Goal: Obtain resource: Download file/media

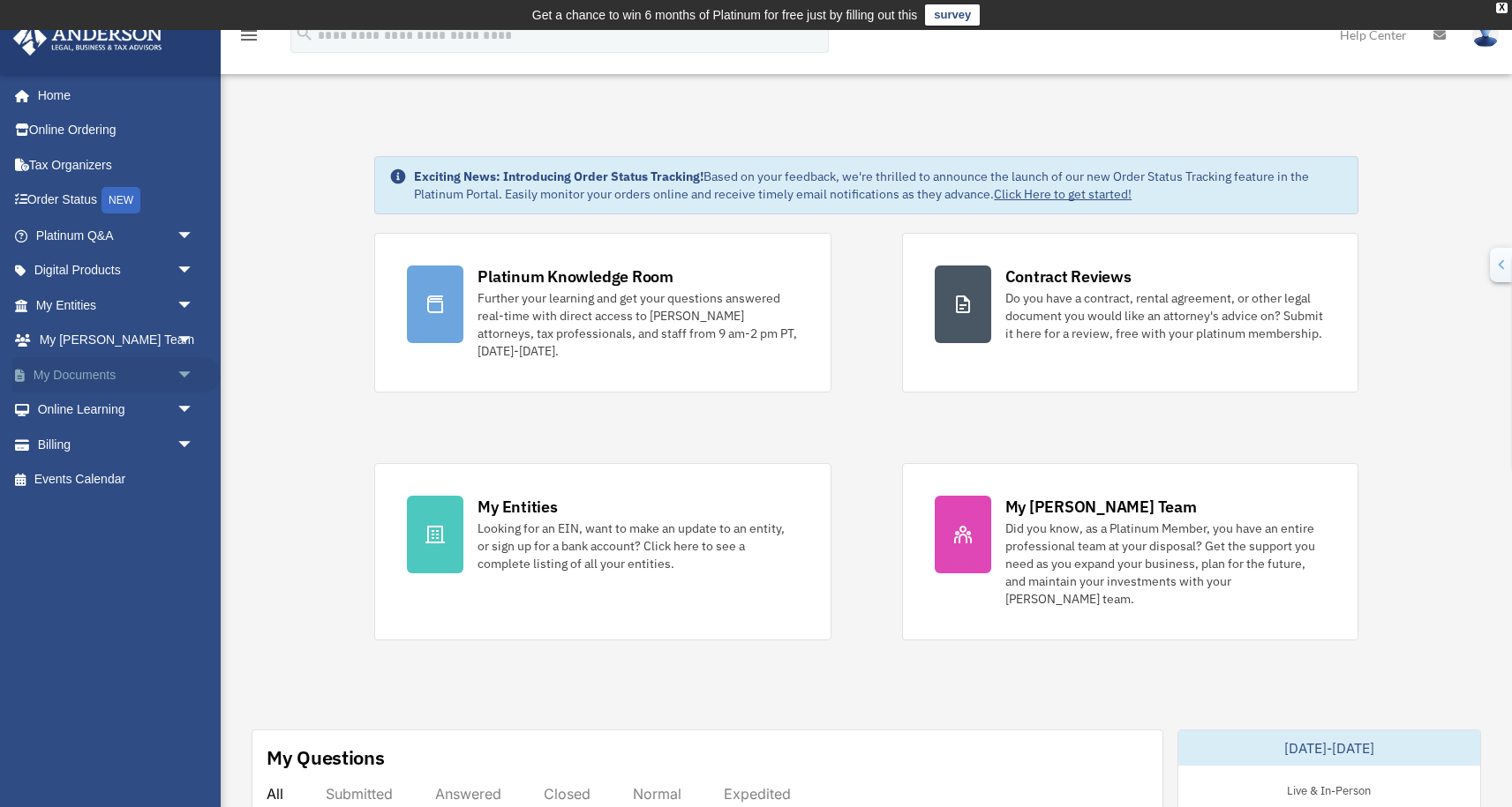
click at [111, 385] on link "My Documents arrow_drop_down" at bounding box center [116, 375] width 208 height 35
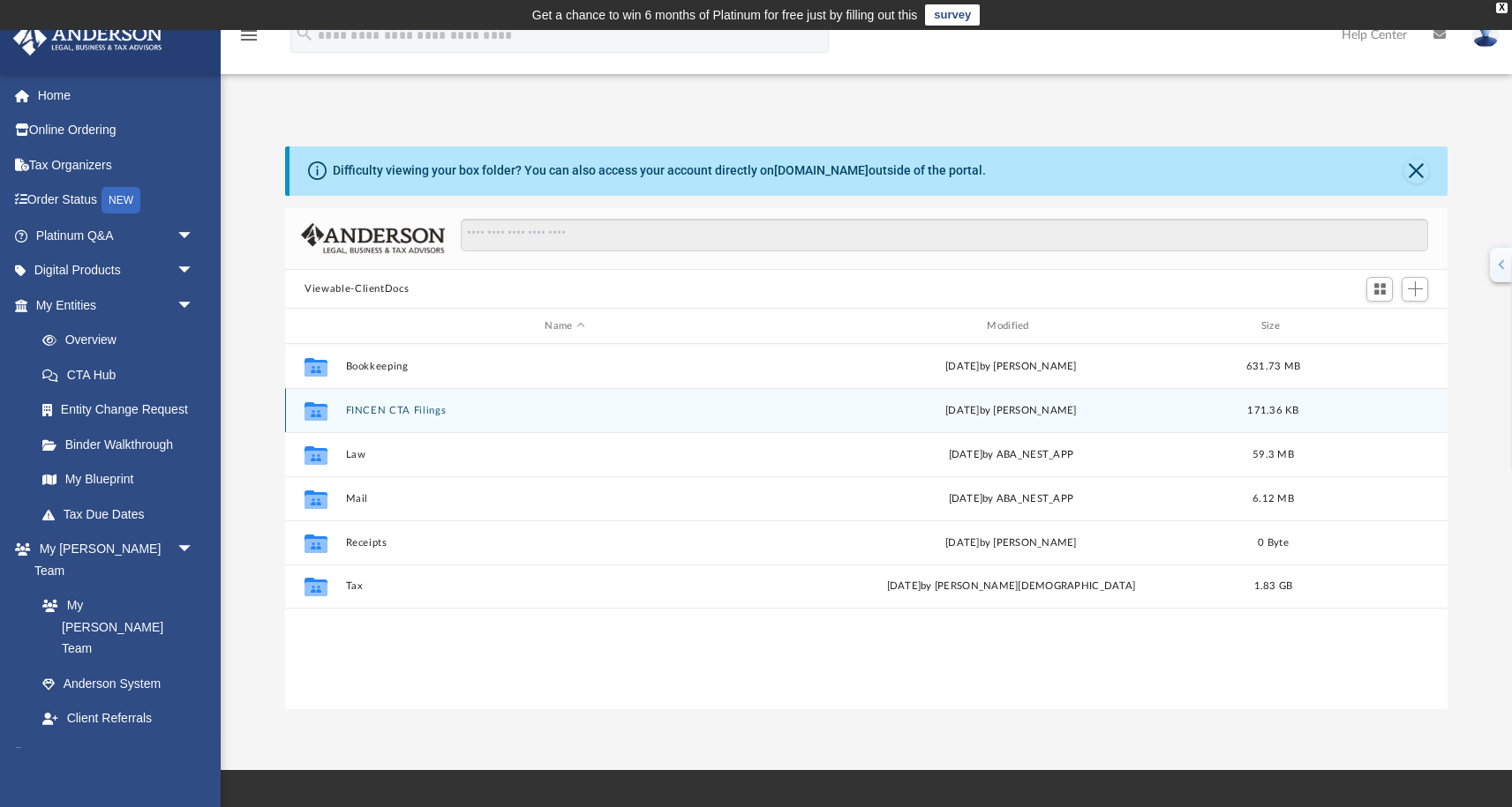
scroll to position [401, 1163]
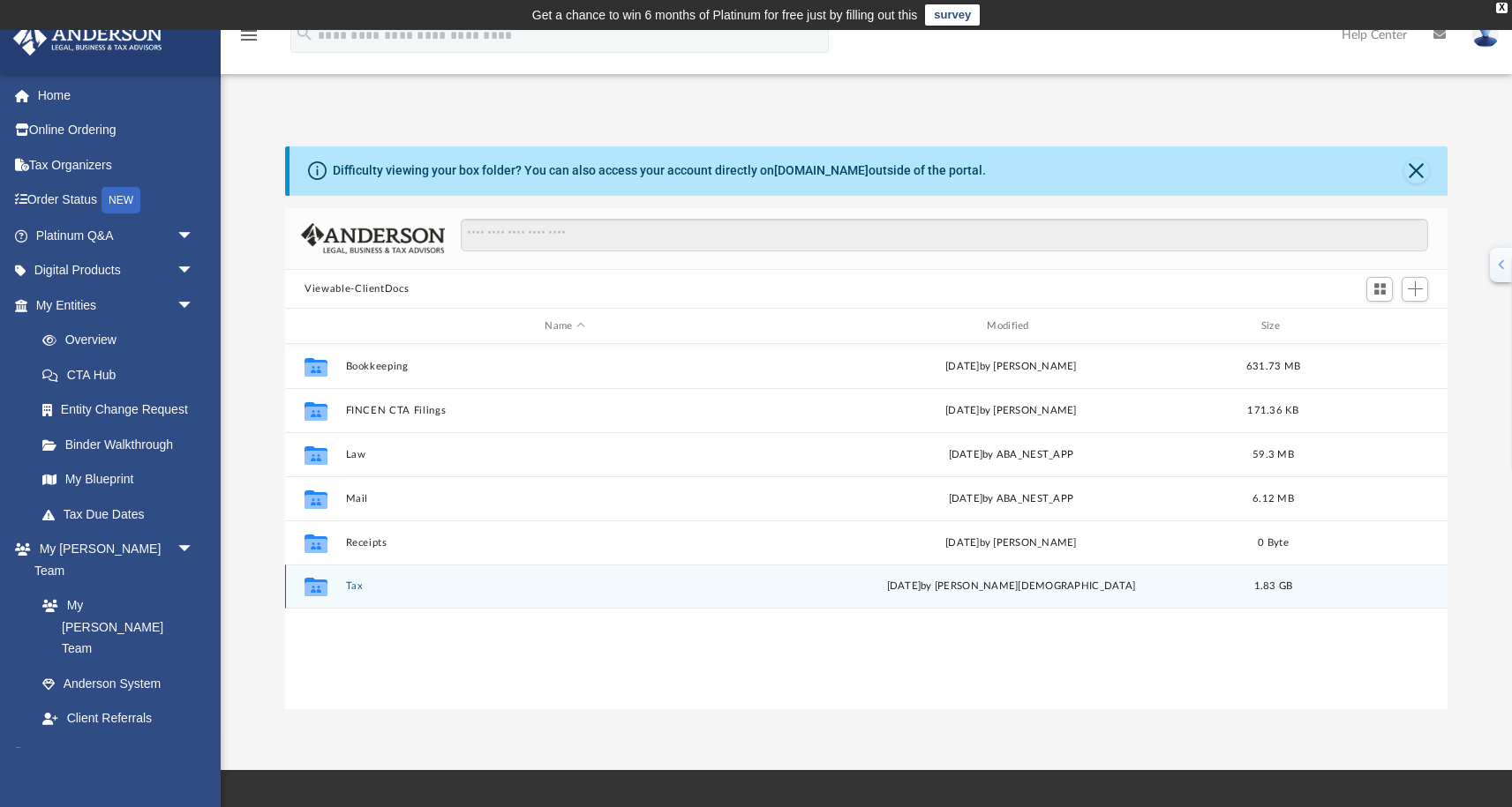
click at [419, 579] on div "Collaborated Folder Tax Mon Sep 1 2025 by Oshee Jain 1.83 GB" at bounding box center [866, 587] width 1163 height 44
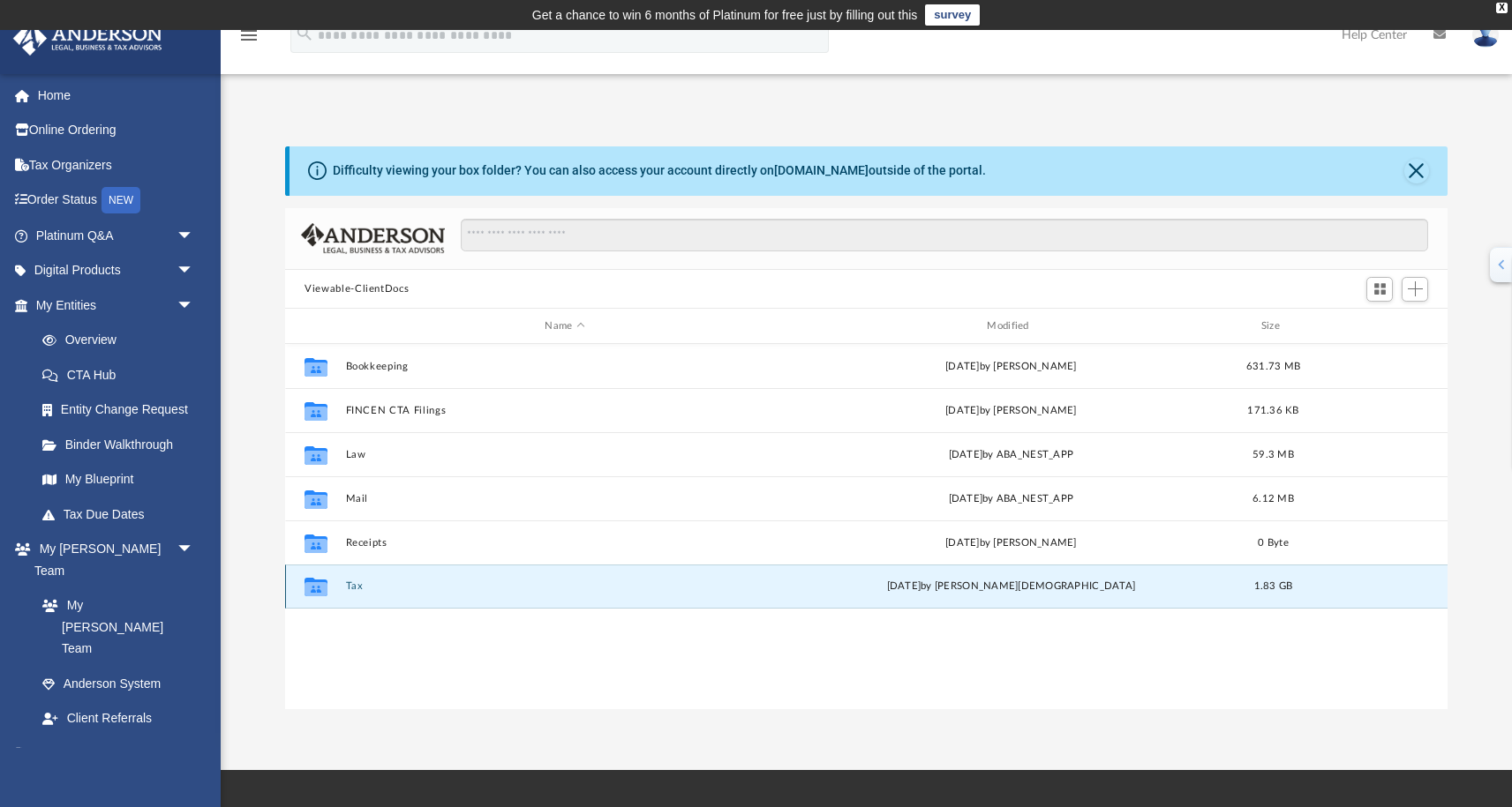
click at [311, 583] on icon "grid" at bounding box center [316, 588] width 23 height 14
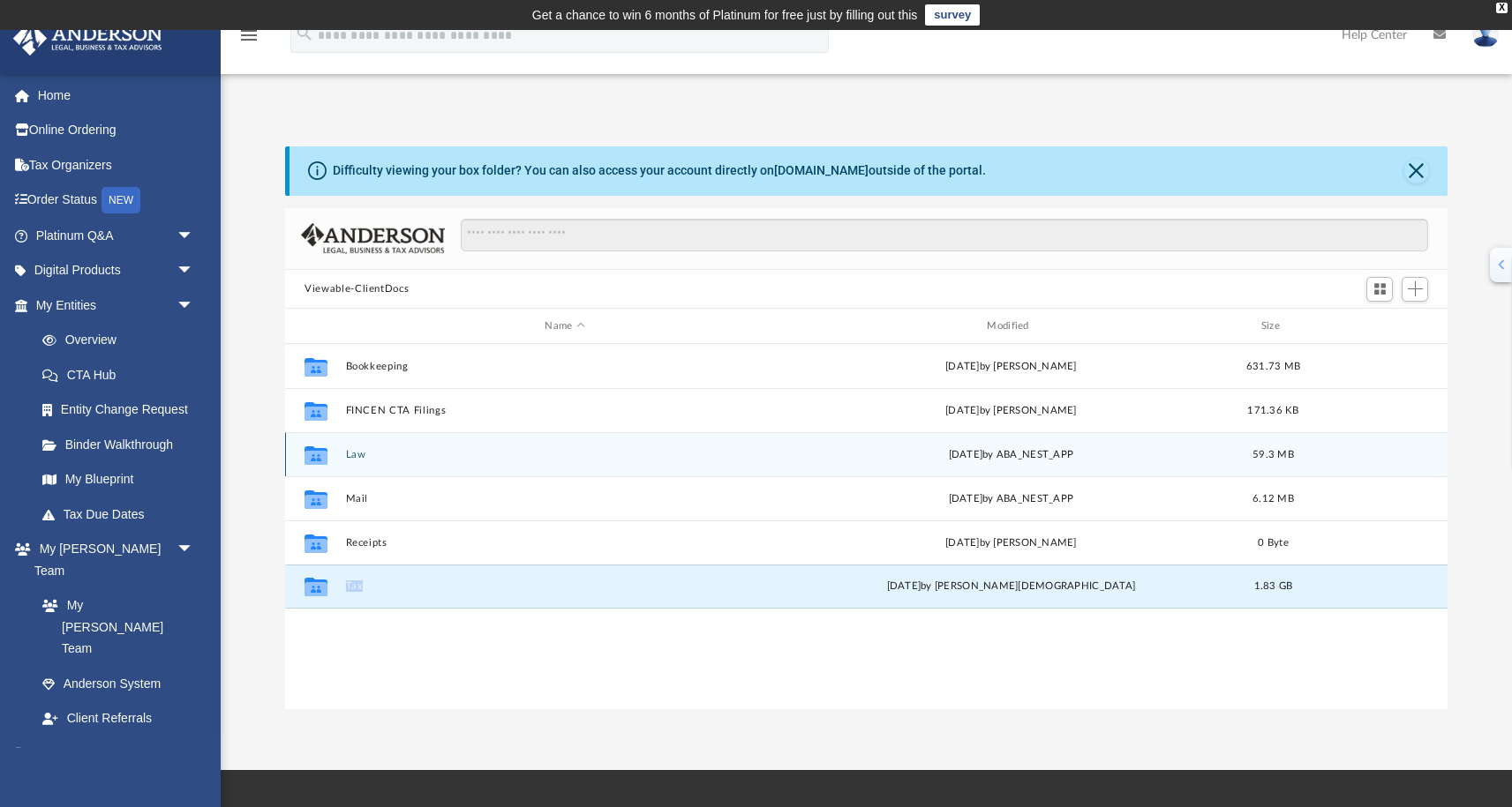
click at [388, 451] on button "Law" at bounding box center [564, 455] width 438 height 11
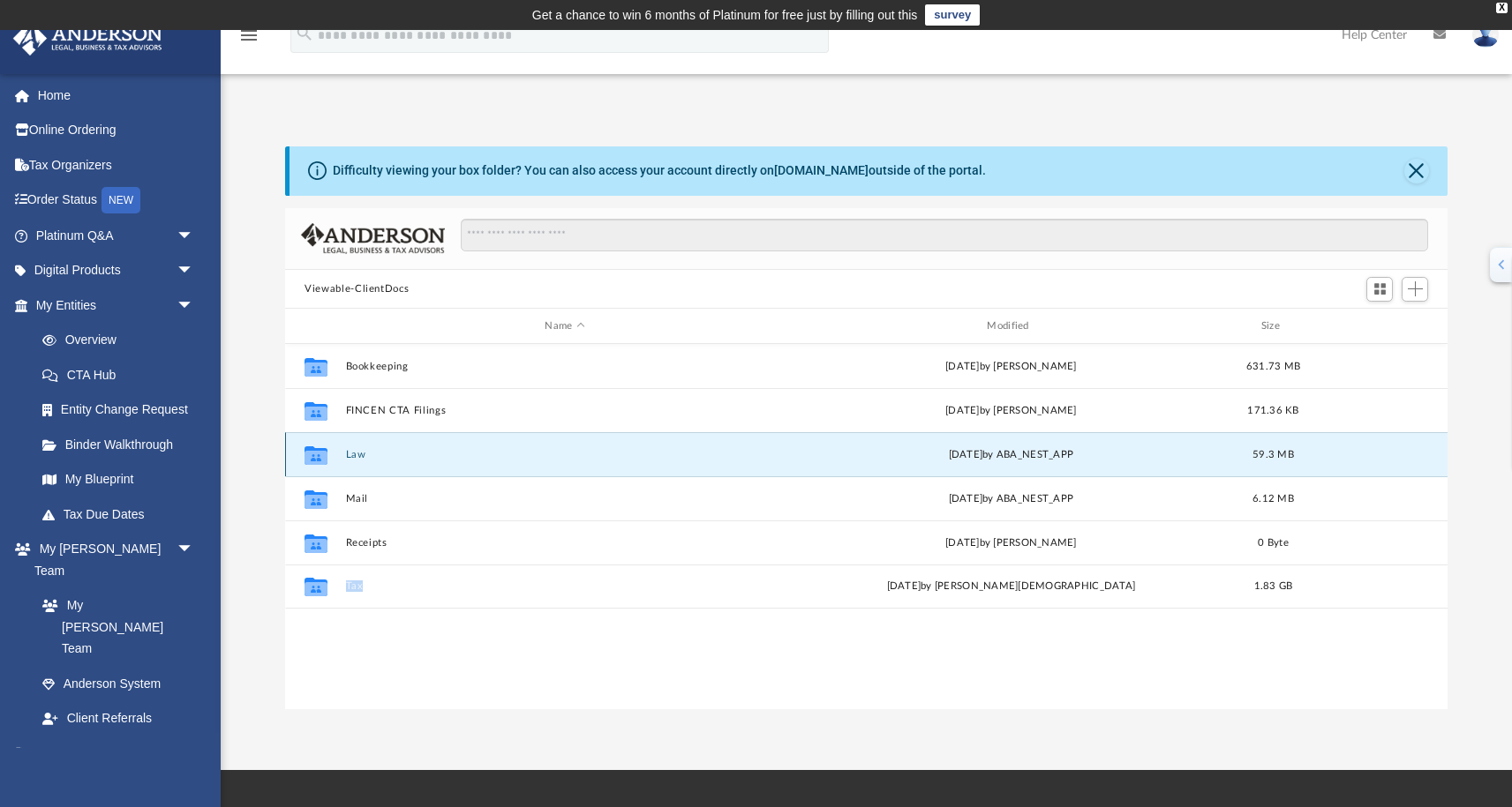
click at [388, 451] on button "Law" at bounding box center [564, 455] width 438 height 11
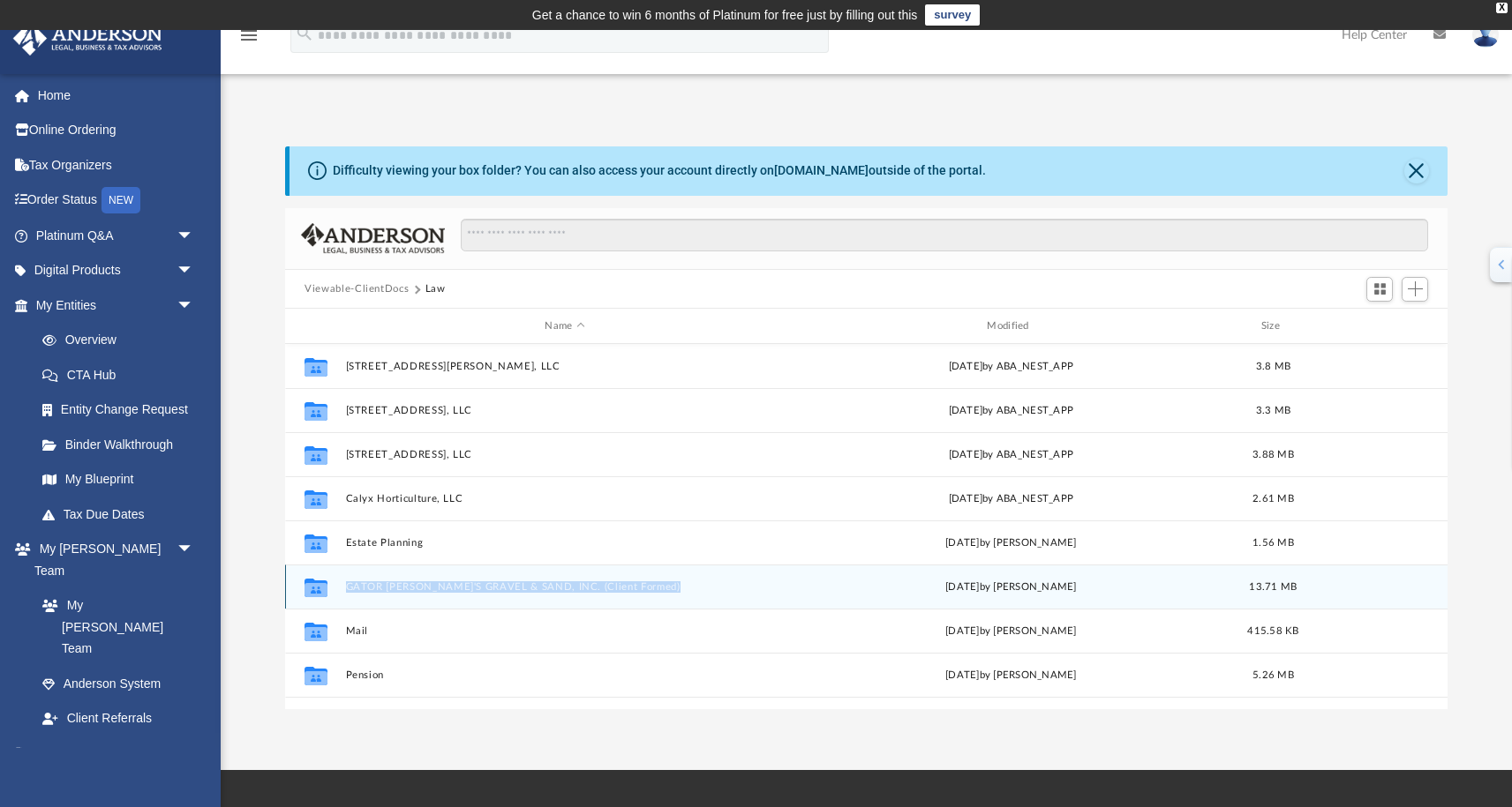
click at [568, 605] on div "Collaborated Folder GATOR JOE'S GRAVEL & SAND, INC. (Client Formed) Sat Jul 19 …" at bounding box center [866, 587] width 1163 height 44
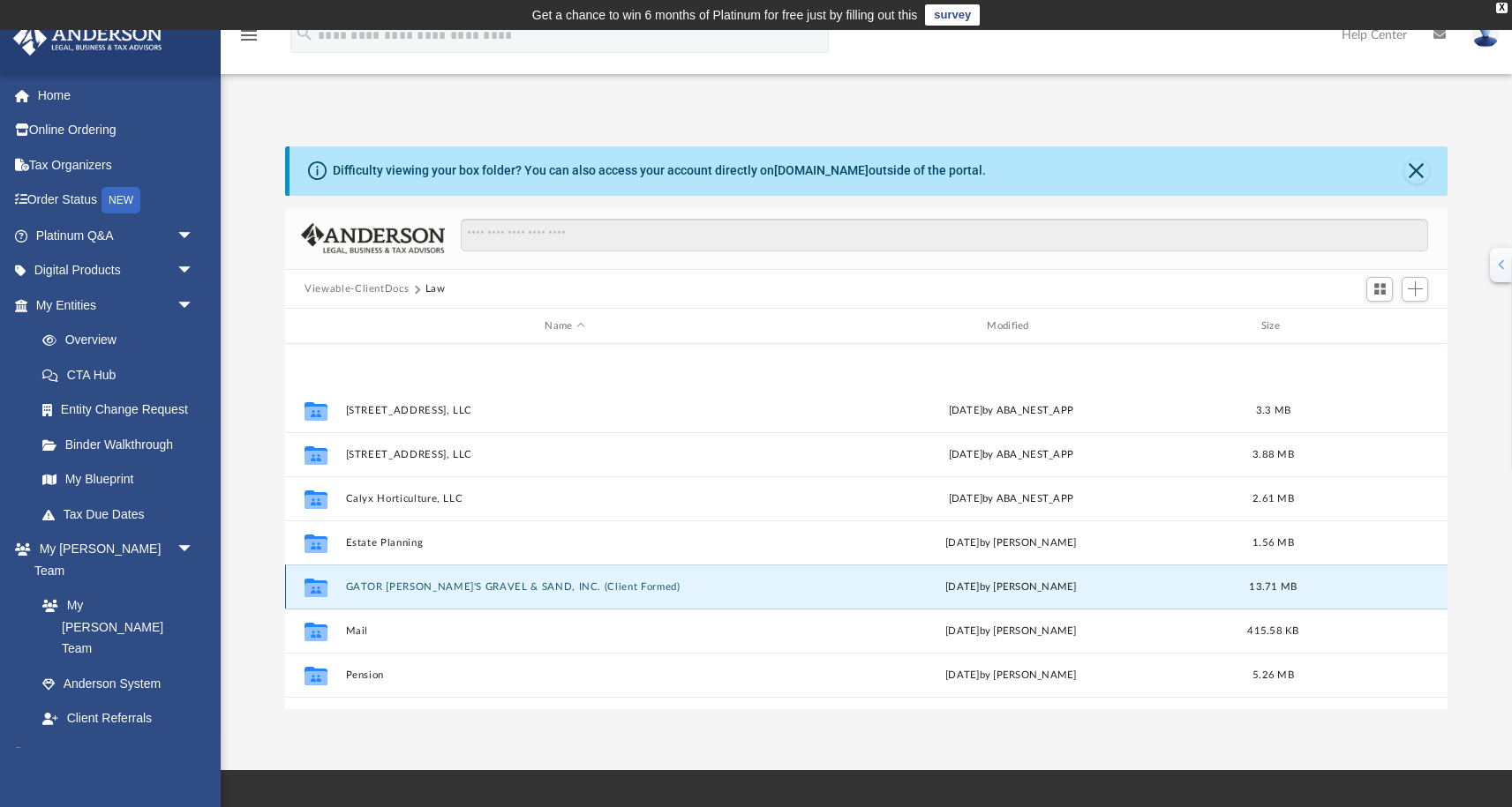
scroll to position [207, 0]
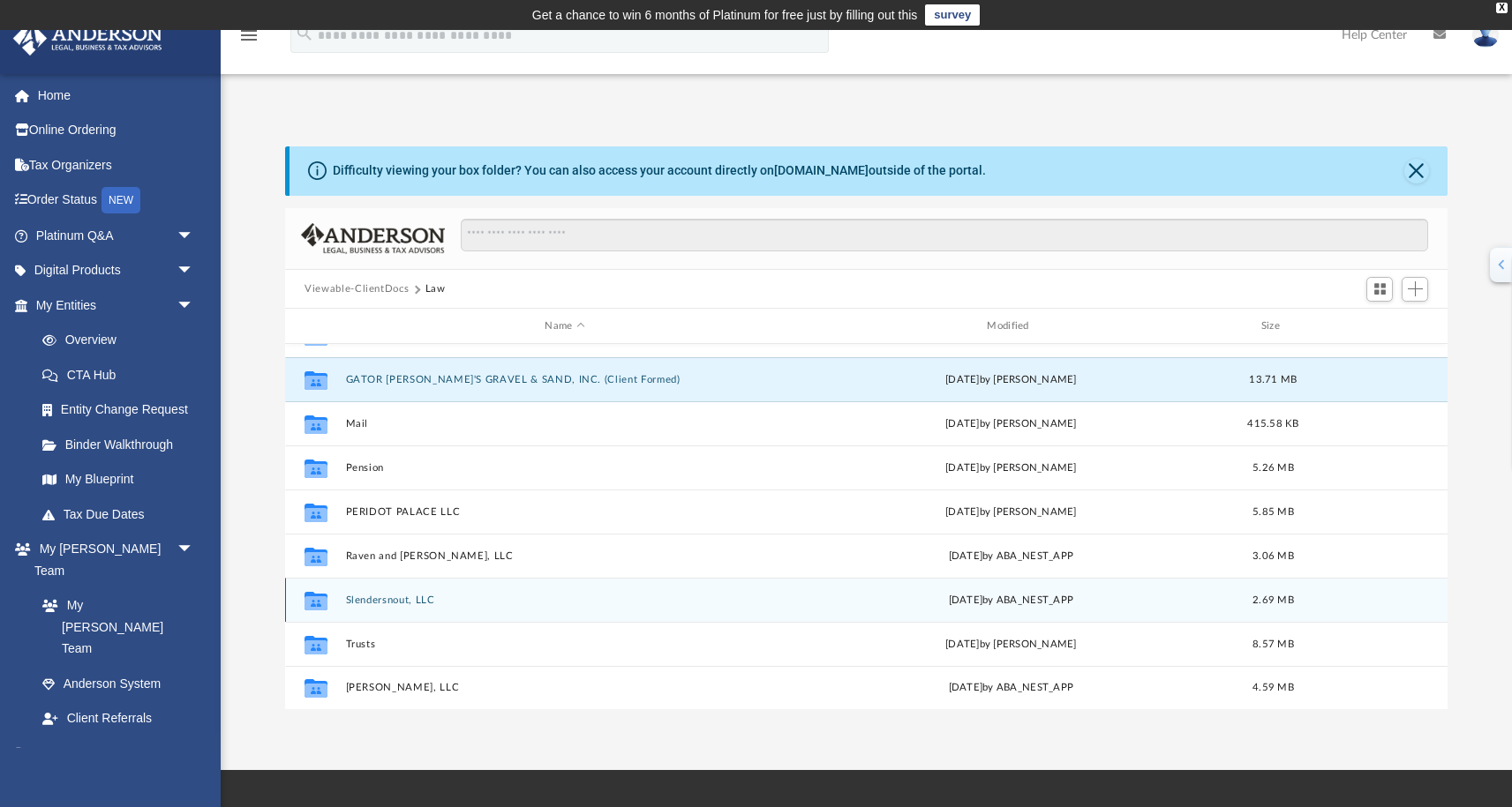
click at [573, 601] on button "Slendersnout, LLC" at bounding box center [564, 601] width 438 height 11
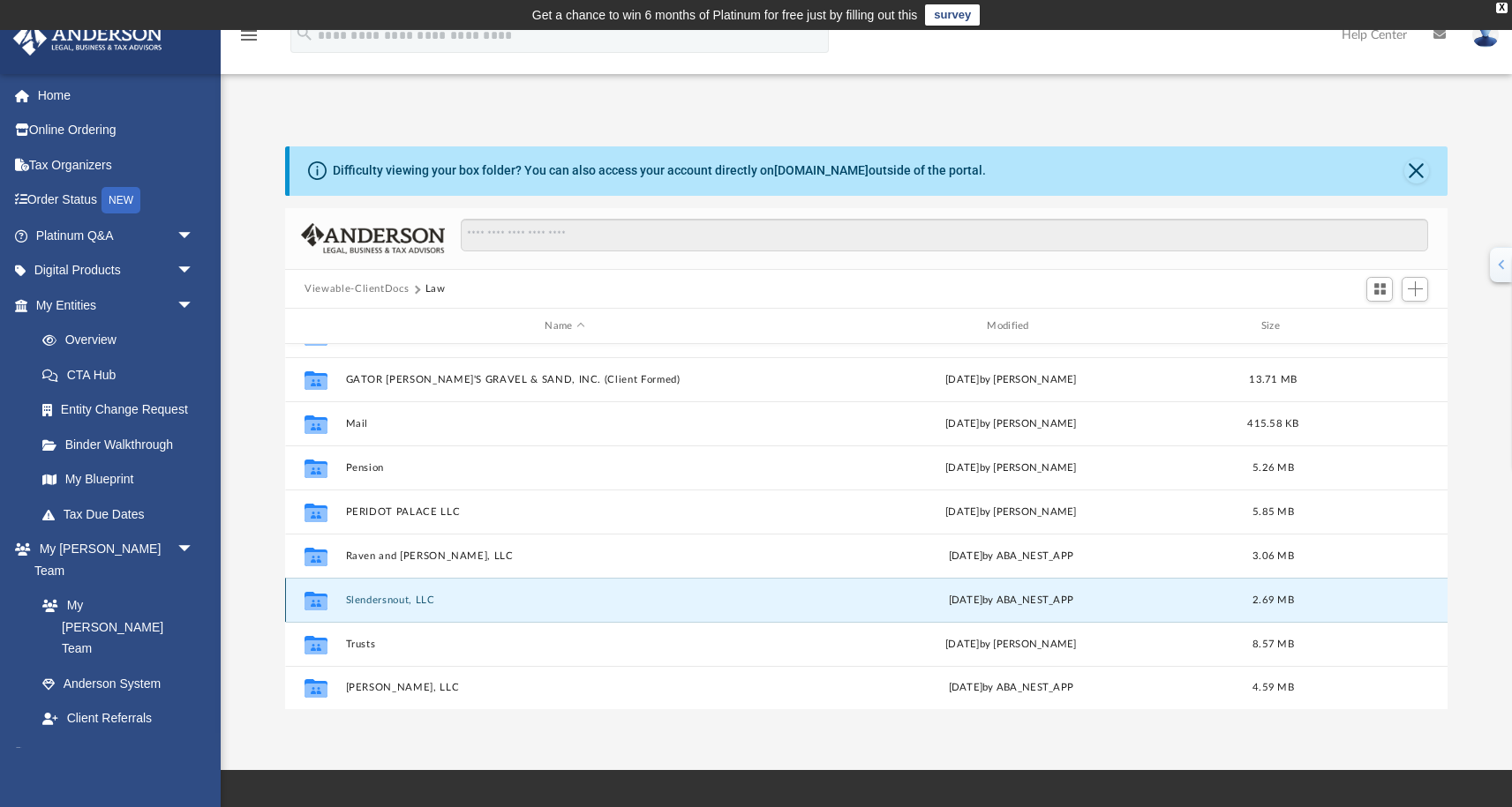
click at [573, 601] on button "Slendersnout, LLC" at bounding box center [564, 601] width 438 height 11
click at [576, 601] on div "Collaborated Folder Calyx Horticulture, LLC Thu Mar 20 2025 by ABA_NEST_APP 2.6…" at bounding box center [866, 527] width 1163 height 366
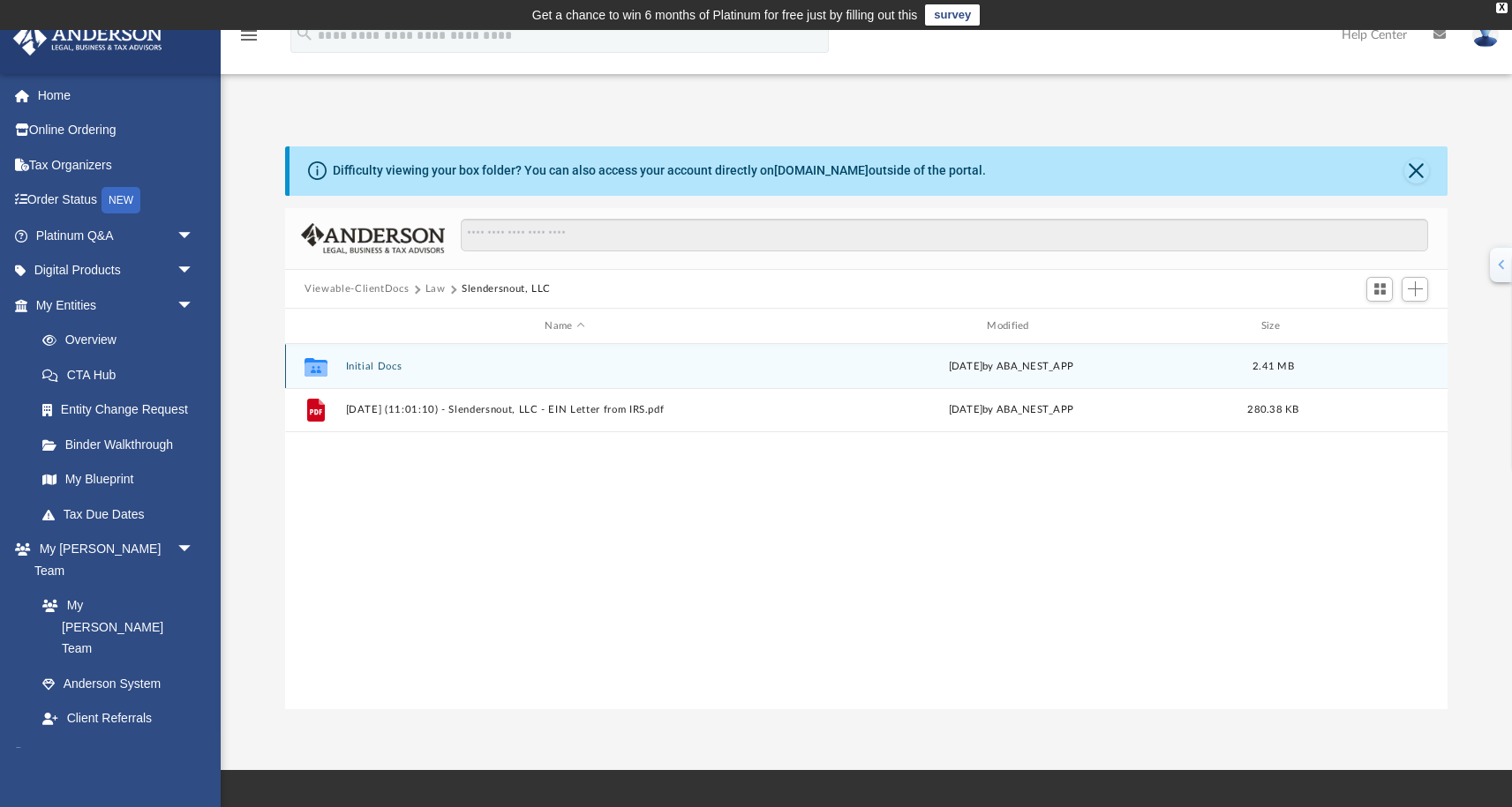
click at [460, 370] on button "Initial Docs" at bounding box center [564, 366] width 438 height 11
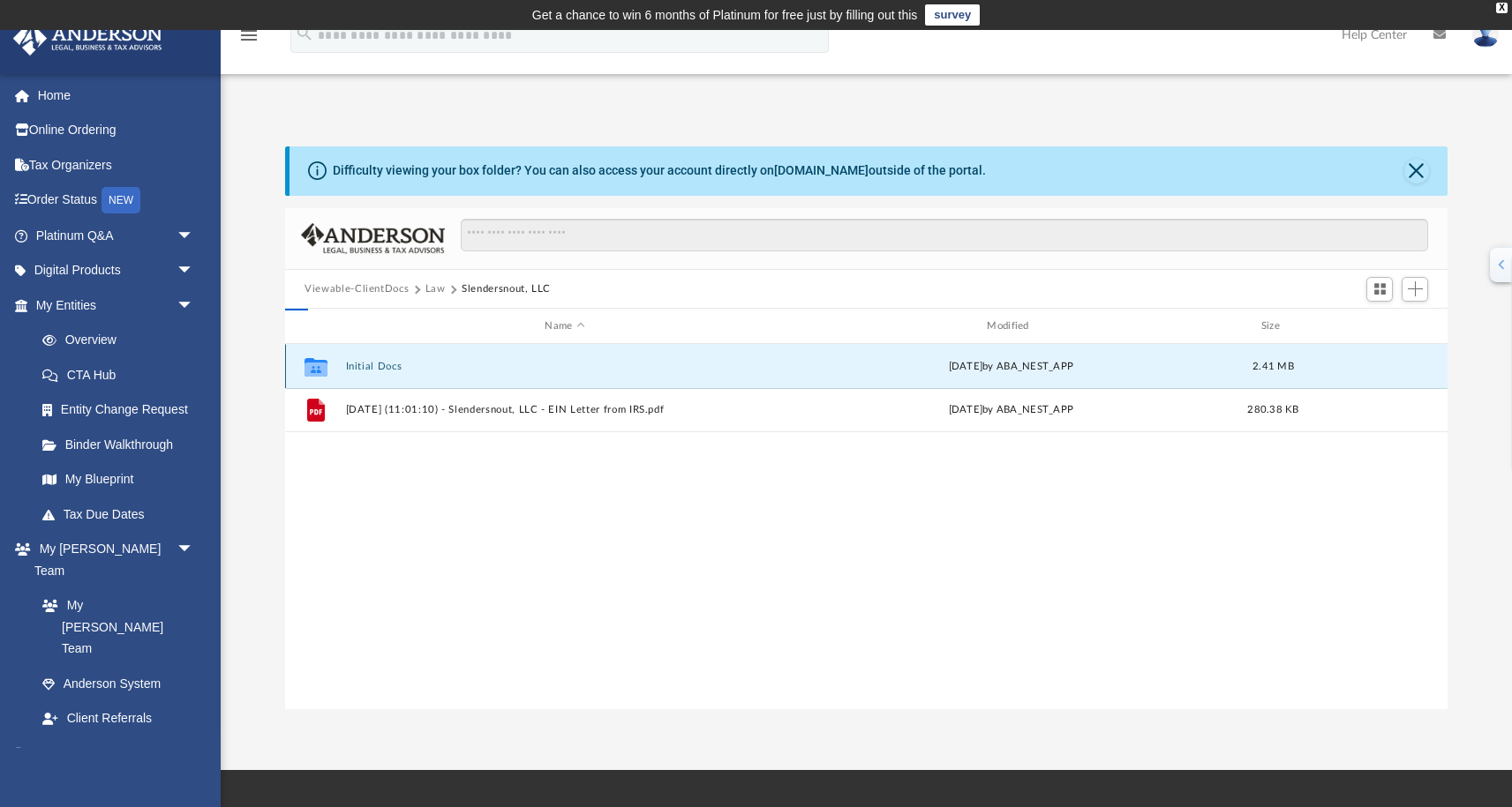
click at [460, 370] on button "Initial Docs" at bounding box center [564, 366] width 438 height 11
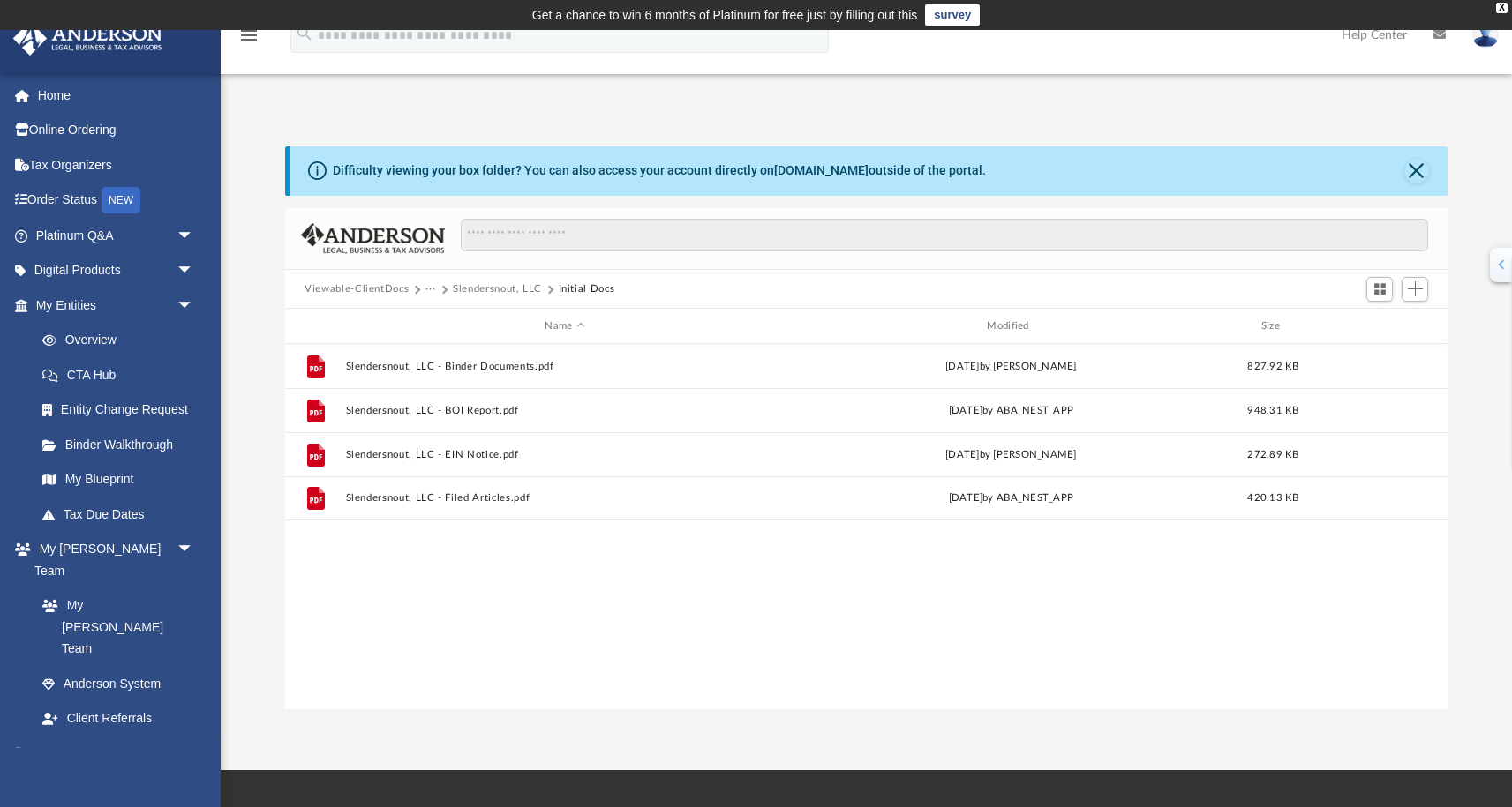
click at [509, 289] on button "Slendersnout, LLC" at bounding box center [497, 289] width 89 height 16
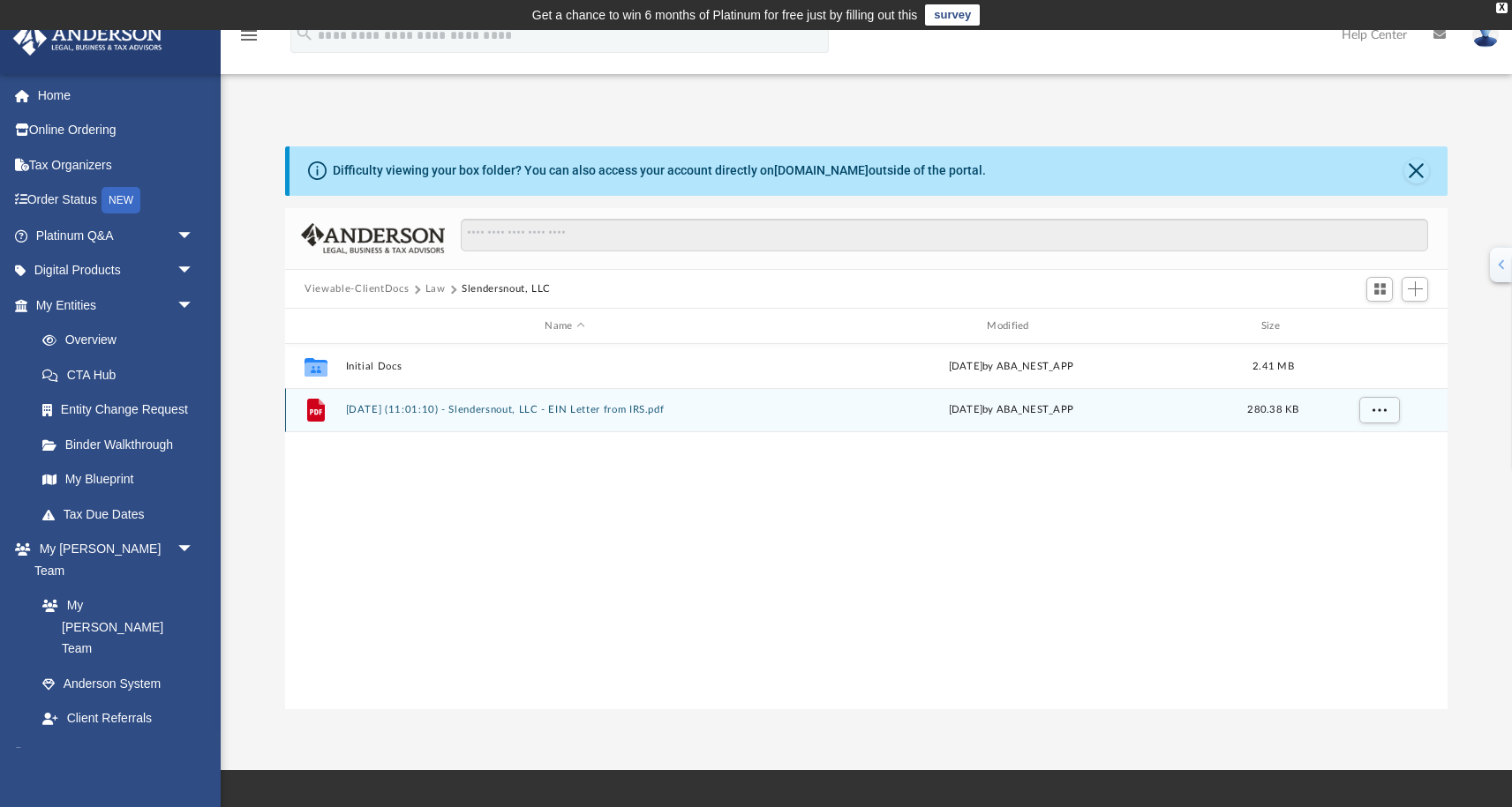
click at [549, 406] on button "2025.03.10 (11:01:10) - Slendersnout, LLC - EIN Letter from IRS.pdf" at bounding box center [564, 410] width 438 height 11
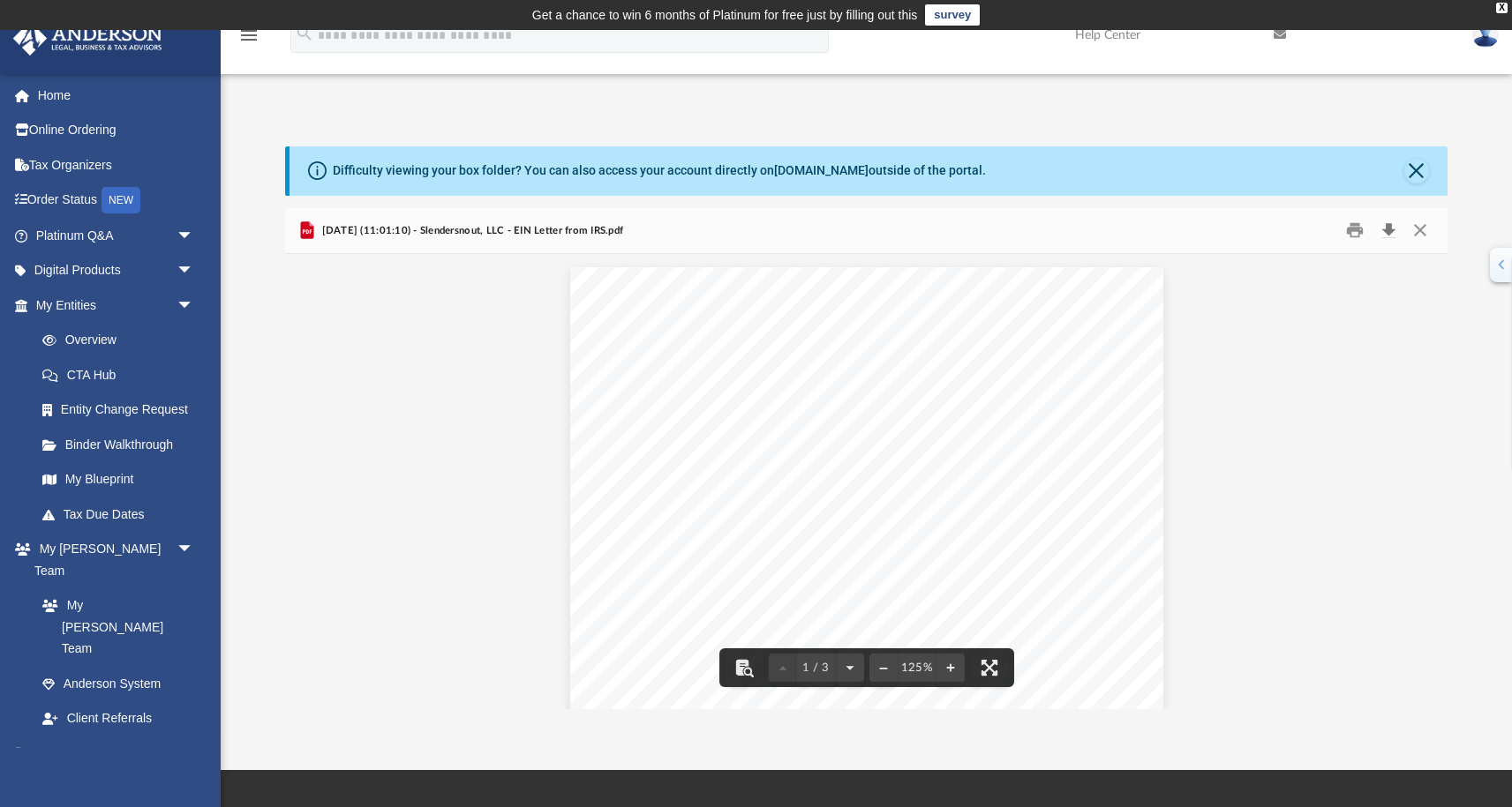
click at [1394, 231] on button "Download" at bounding box center [1389, 230] width 32 height 27
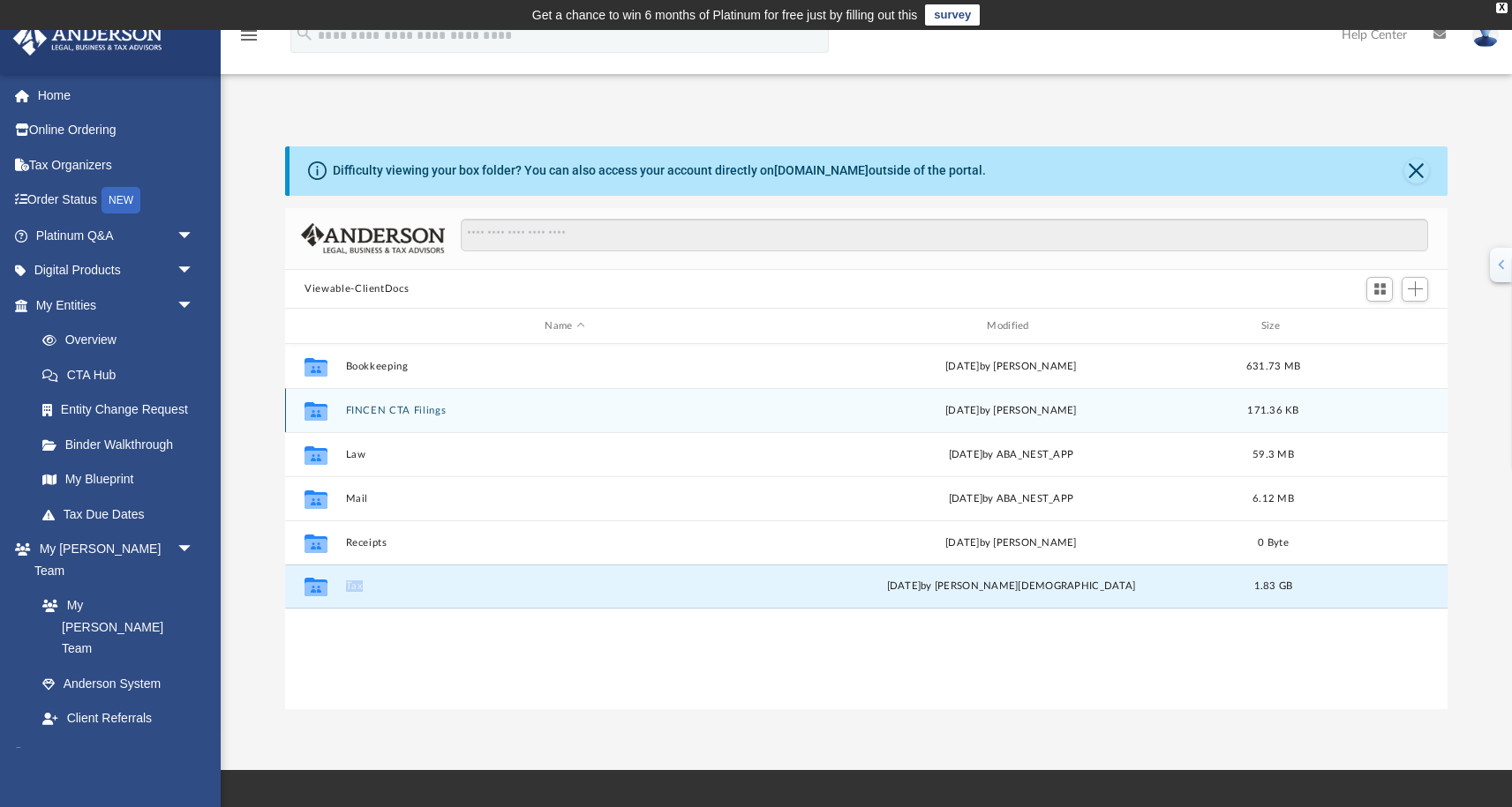
scroll to position [401, 1163]
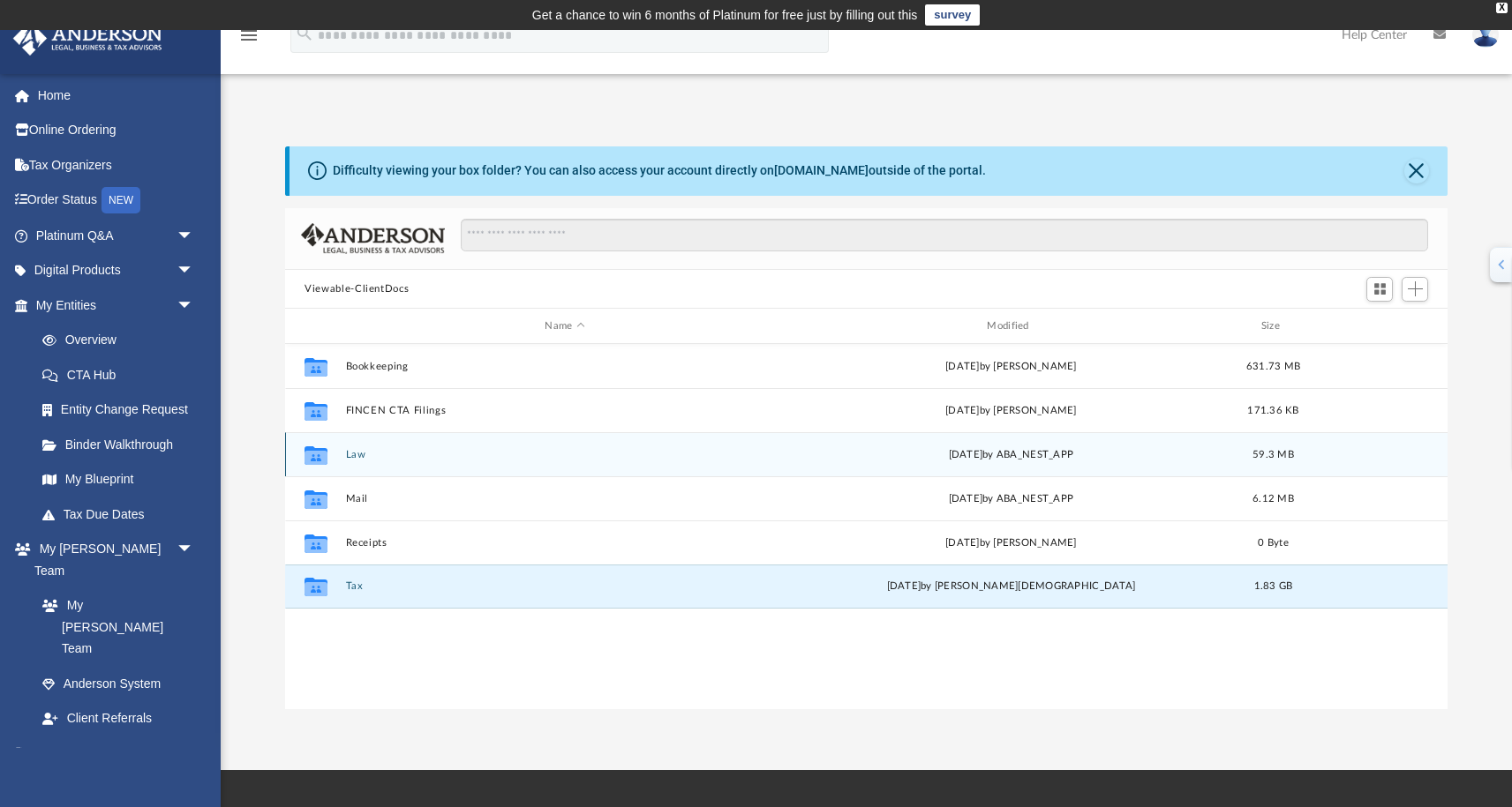
click at [315, 454] on icon "grid" at bounding box center [316, 458] width 23 height 14
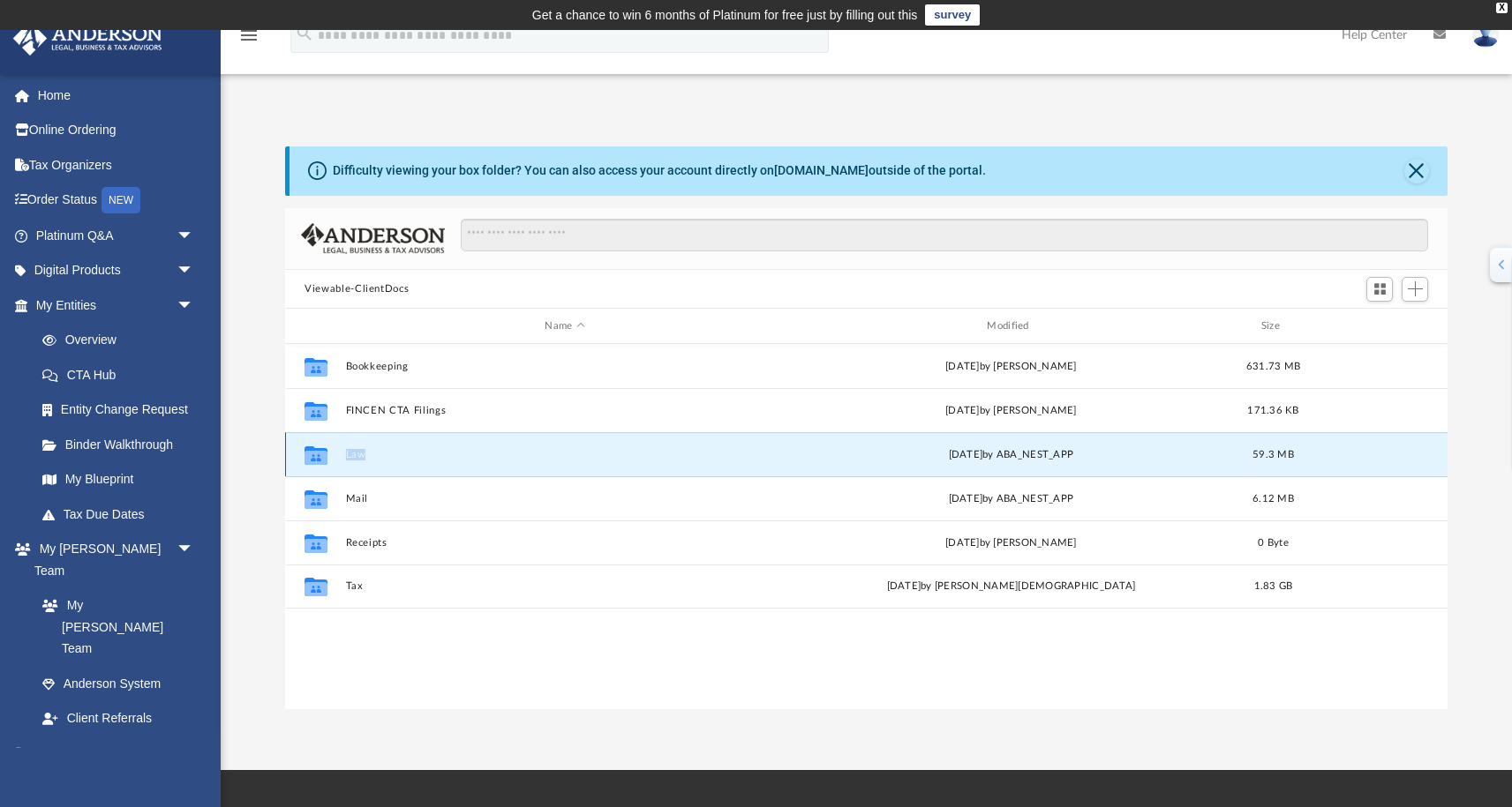
click at [315, 454] on icon "grid" at bounding box center [316, 458] width 23 height 14
click at [422, 463] on div "Collaborated Folder Law Sat Aug 30 2025 by ABA_NEST_APP 59.3 MB" at bounding box center [866, 454] width 1163 height 44
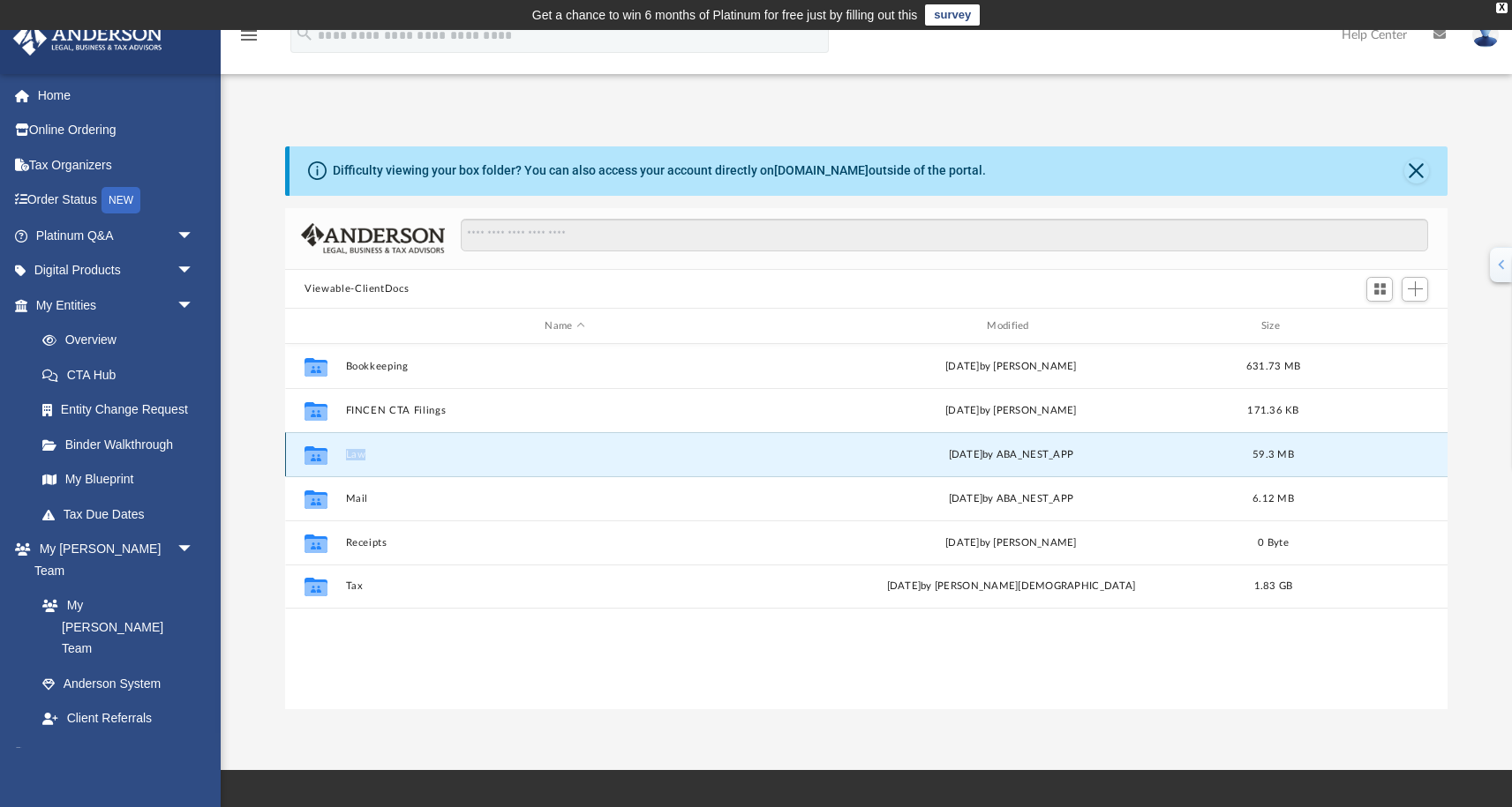
click at [422, 463] on div "Collaborated Folder Law Sat Aug 30 2025 by ABA_NEST_APP 59.3 MB" at bounding box center [866, 454] width 1163 height 44
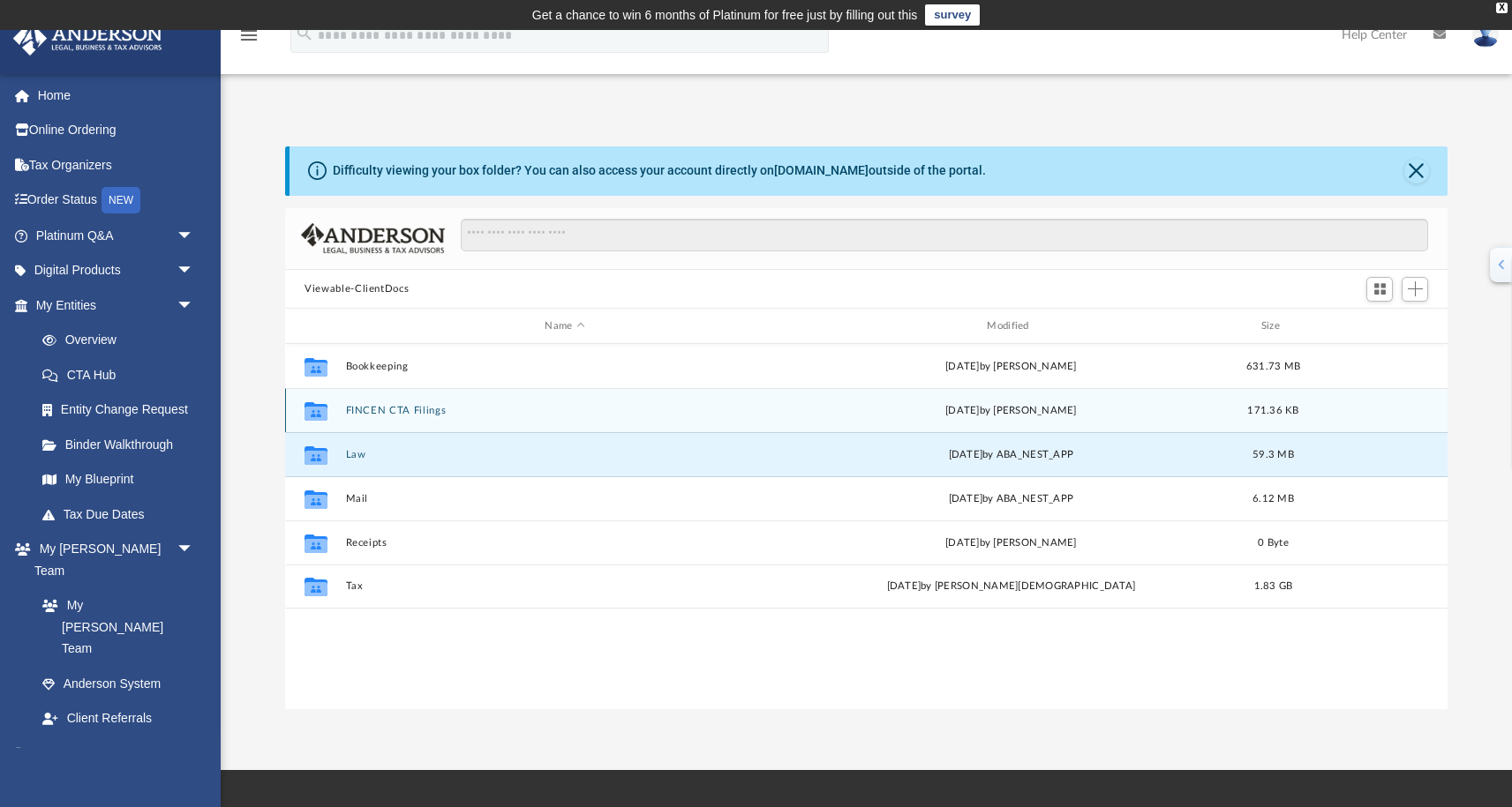
click at [415, 404] on div "Collaborated Folder FINCEN CTA Filings Wed Sep 18 2024 by Larkin Dennis 171.36 …" at bounding box center [866, 410] width 1163 height 44
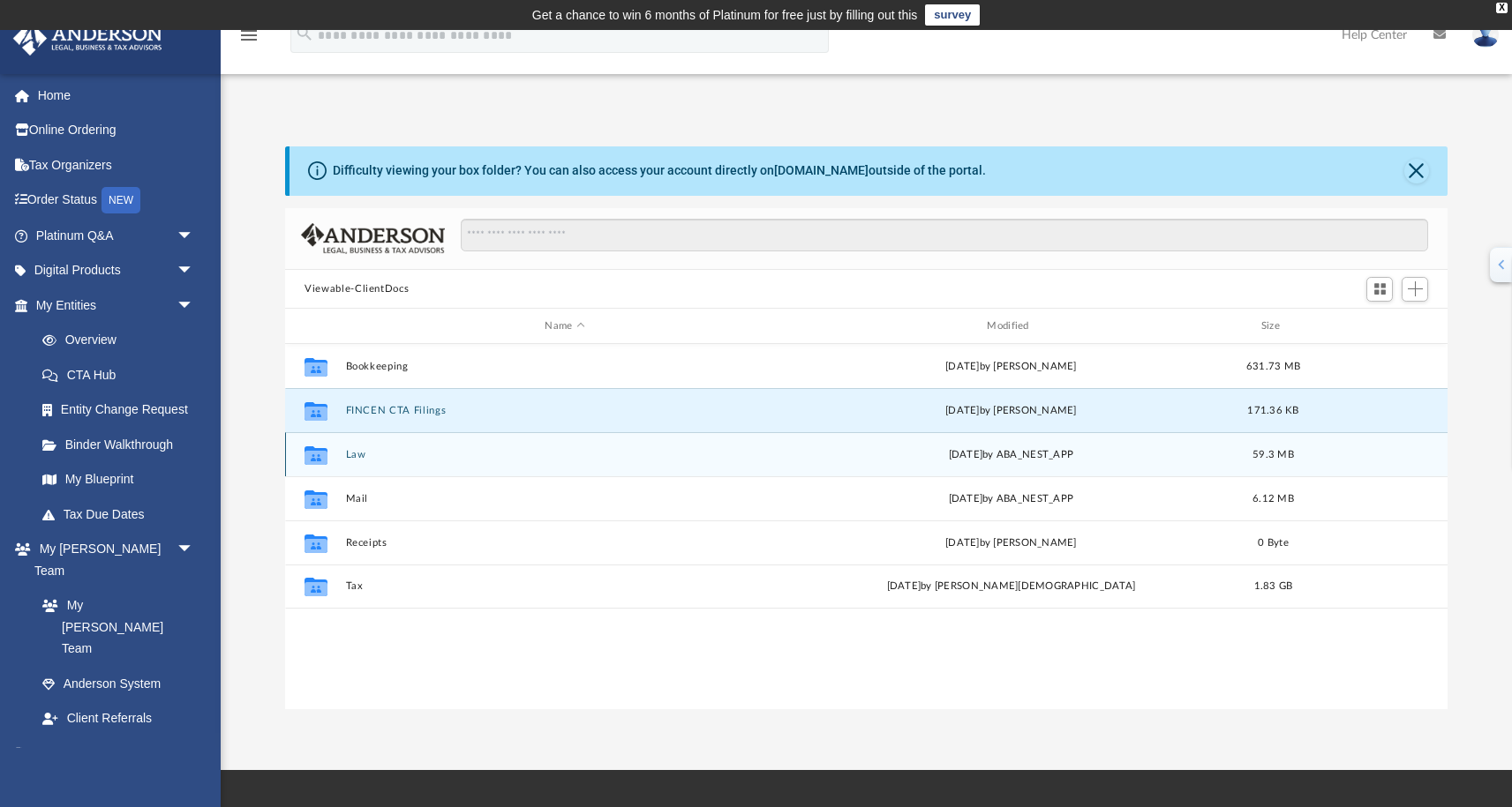
click at [357, 460] on div "Collaborated Folder Law Sat Aug 30 2025 by ABA_NEST_APP 59.3 MB" at bounding box center [866, 454] width 1163 height 44
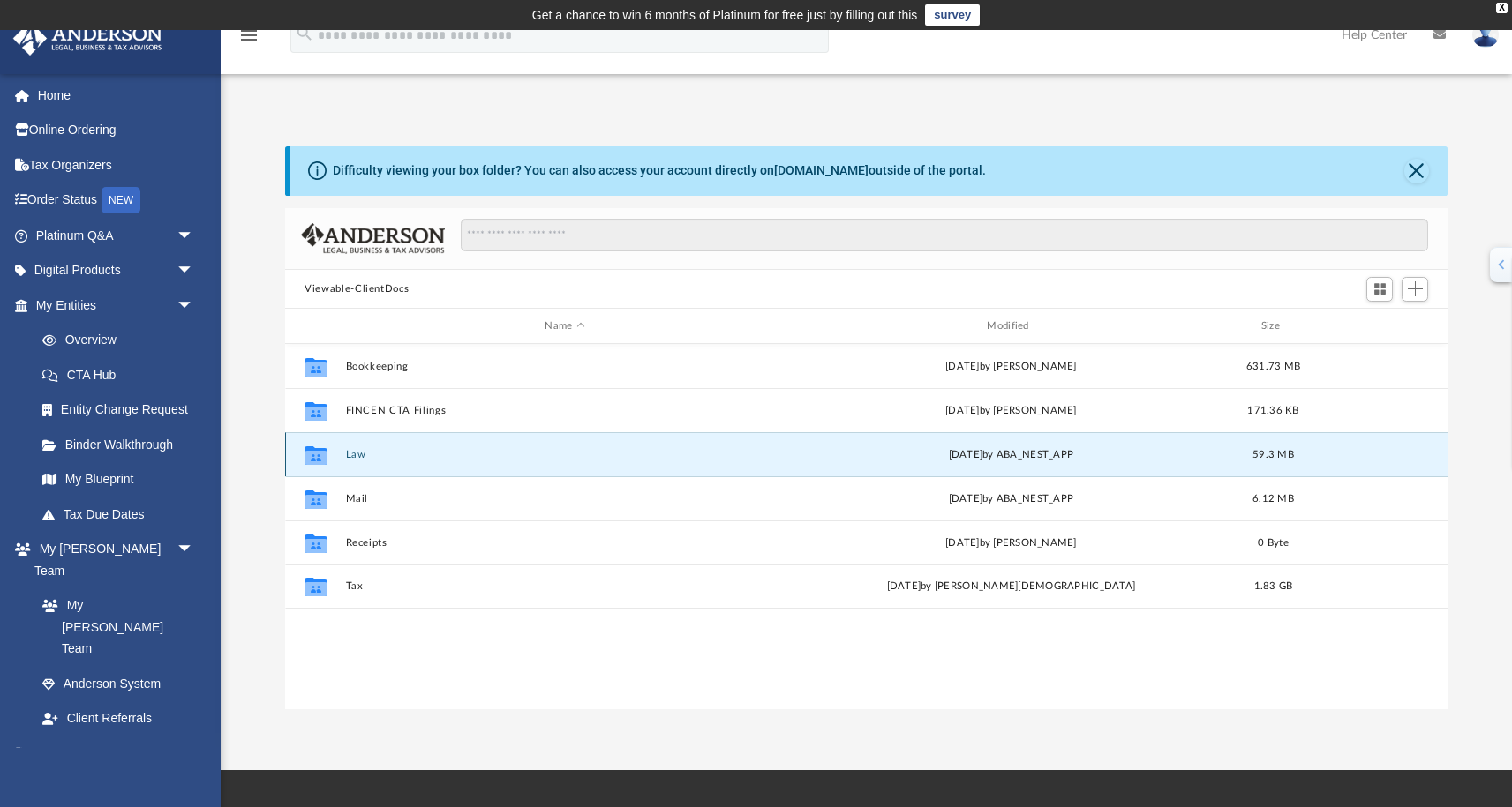
click at [357, 460] on div "Collaborated Folder Law Sat Aug 30 2025 by ABA_NEST_APP 59.3 MB" at bounding box center [866, 454] width 1163 height 44
click at [320, 460] on icon "grid" at bounding box center [316, 458] width 23 height 14
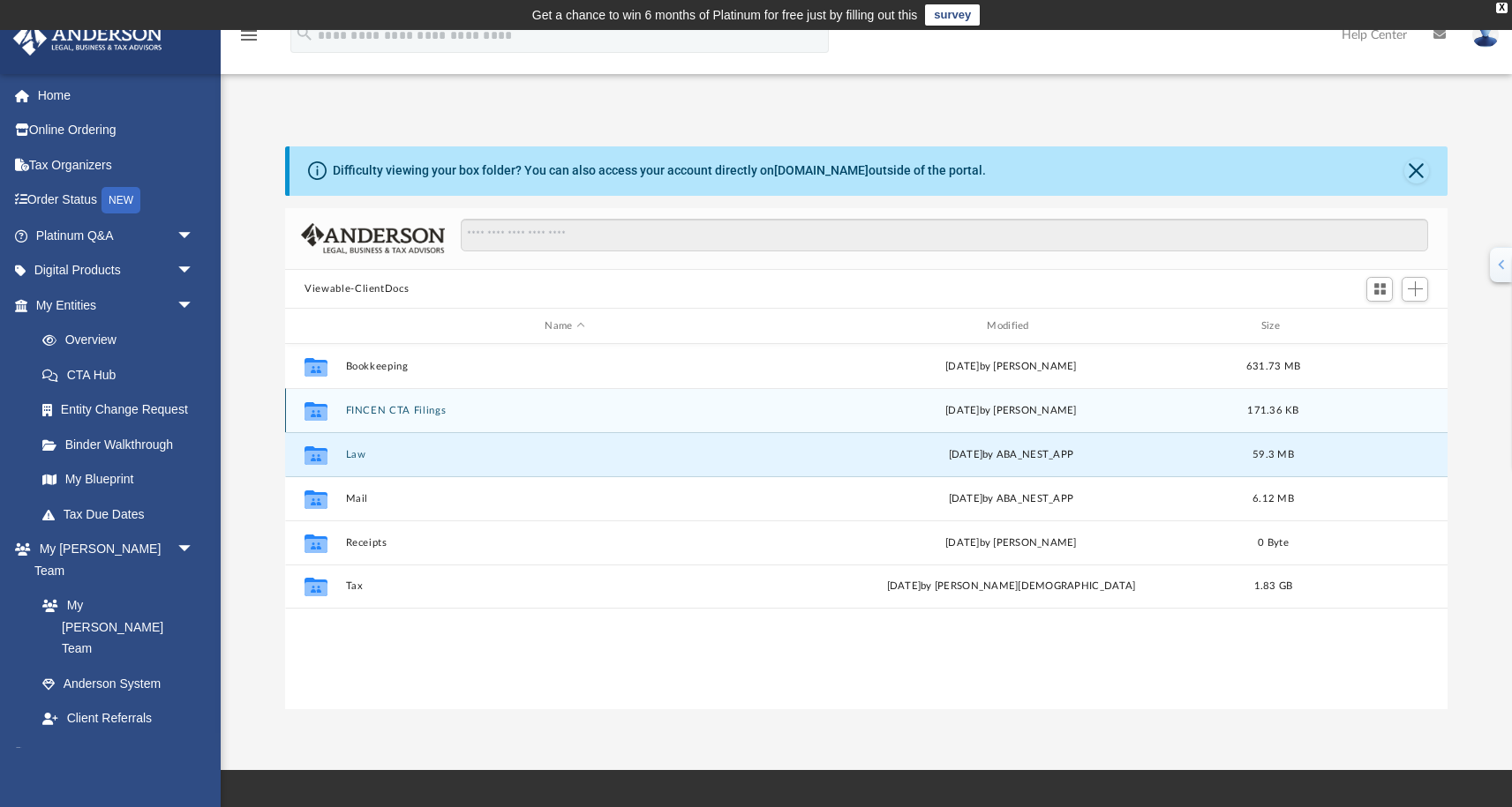
click at [357, 418] on div "Collaborated Folder FINCEN CTA Filings Wed Sep 18 2024 by Larkin Dennis 171.36 …" at bounding box center [866, 410] width 1163 height 44
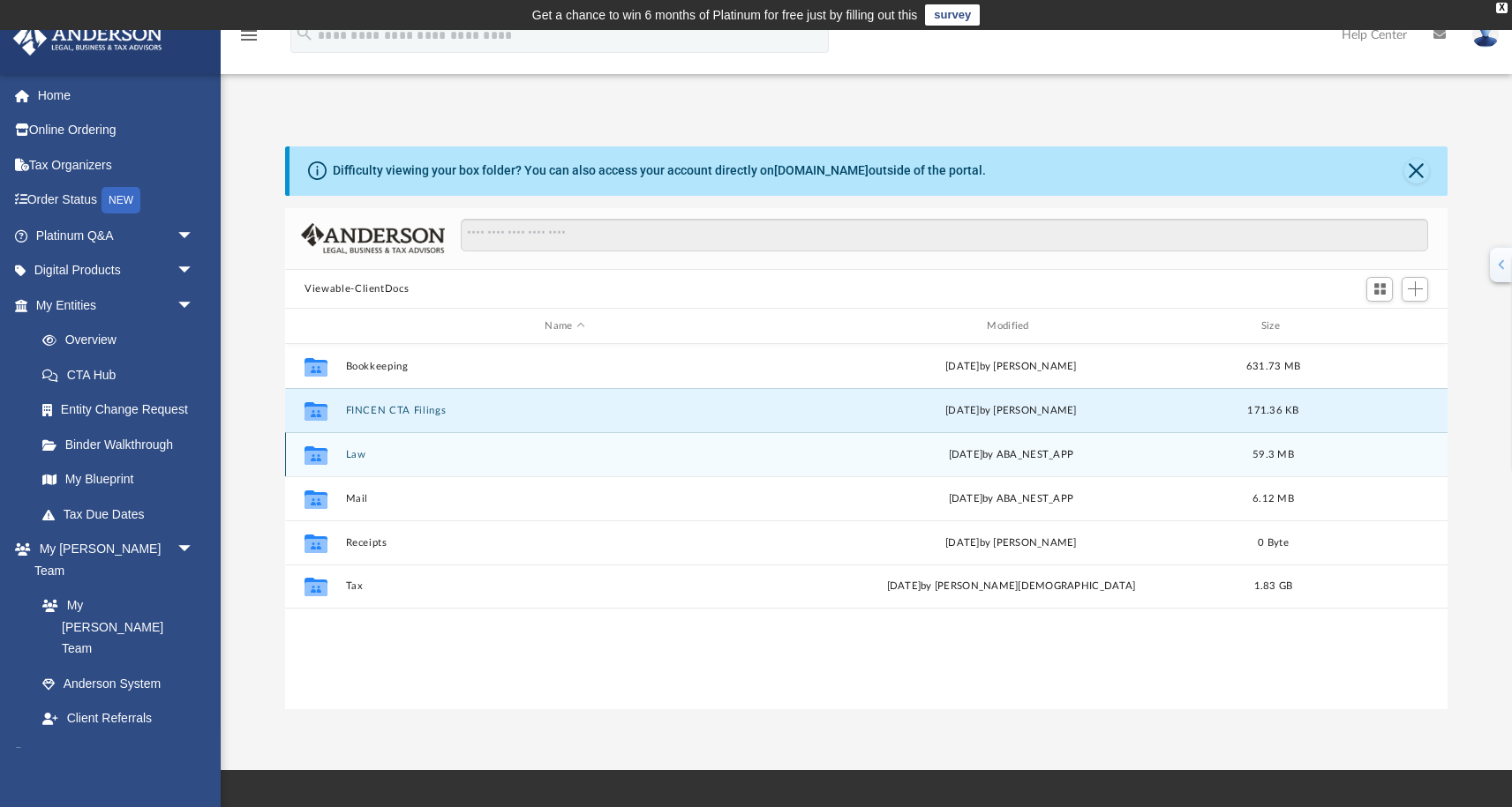
click at [321, 454] on icon "grid" at bounding box center [316, 458] width 23 height 14
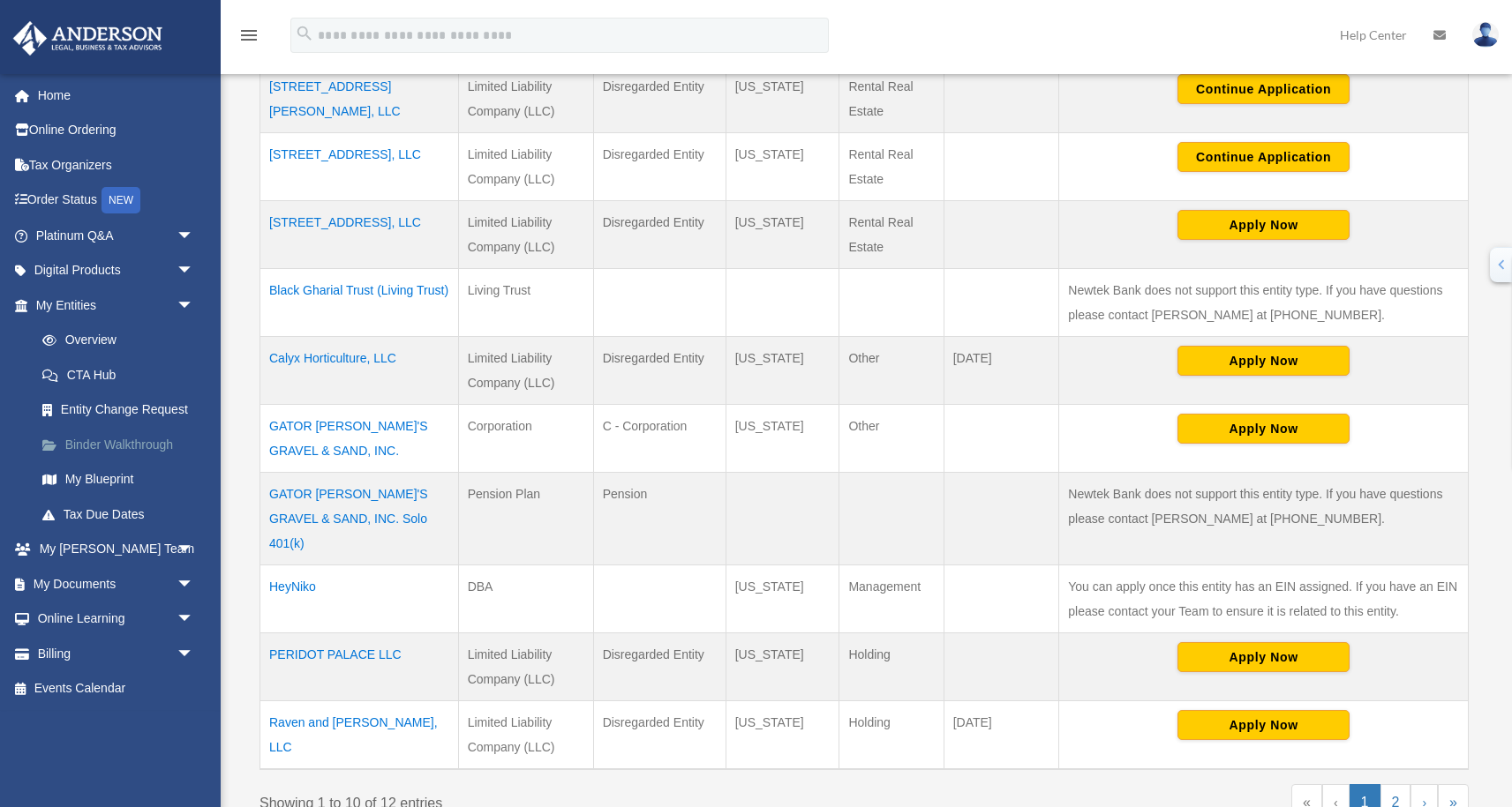
scroll to position [473, 0]
